Goal: Book appointment/travel/reservation

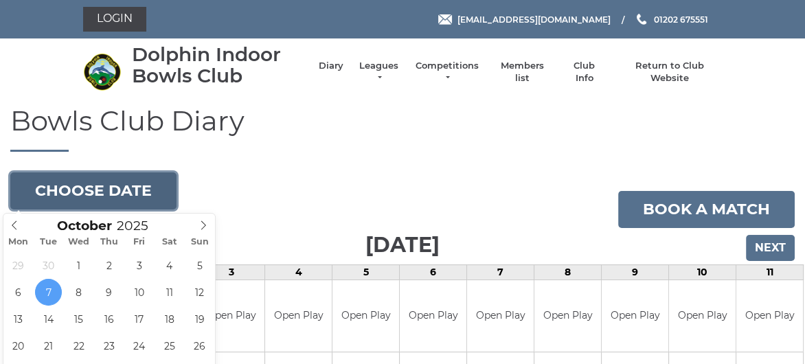
click at [86, 189] on button "Choose date" at bounding box center [93, 190] width 166 height 37
type input "[DATE]"
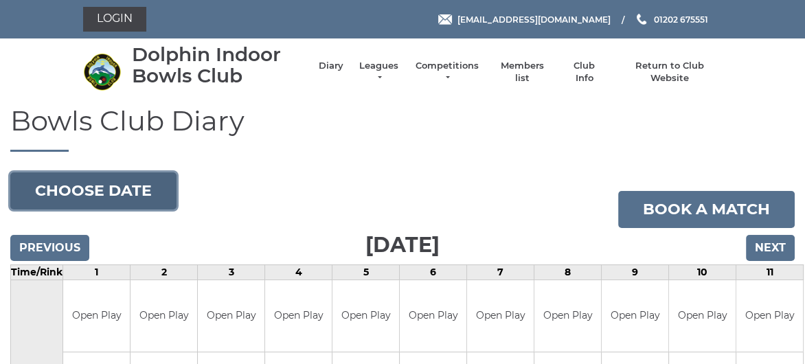
click at [94, 185] on button "Choose date" at bounding box center [93, 190] width 166 height 37
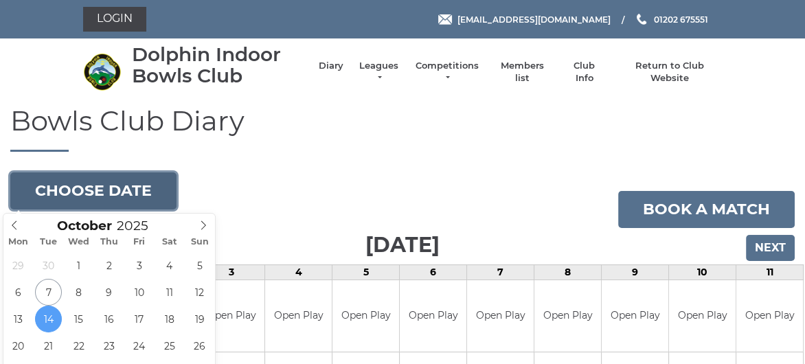
type input "[DATE]"
